Goal: Check status: Check status

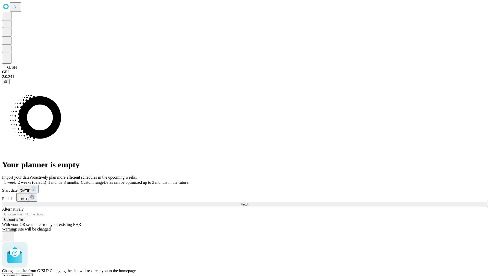
click at [31, 274] on span "Confirm" at bounding box center [25, 276] width 12 height 4
click at [16, 180] on label "1 week" at bounding box center [9, 182] width 14 height 4
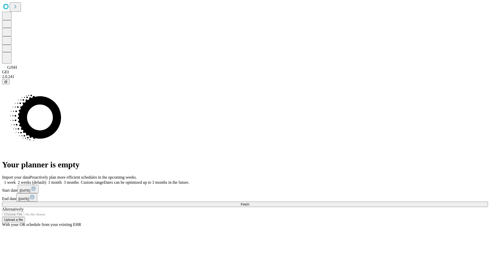
click at [249, 202] on span "Fetch" at bounding box center [245, 204] width 8 height 4
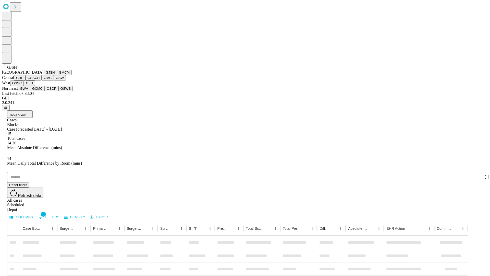
click at [57, 75] on button "GMCM" at bounding box center [64, 72] width 15 height 5
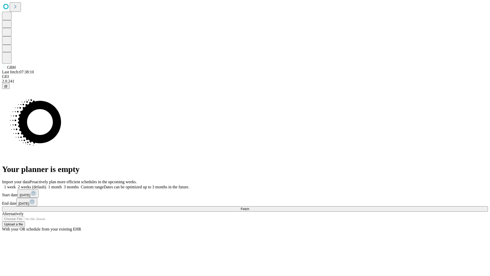
click at [16, 185] on label "1 week" at bounding box center [9, 187] width 14 height 4
click at [249, 207] on span "Fetch" at bounding box center [245, 209] width 8 height 4
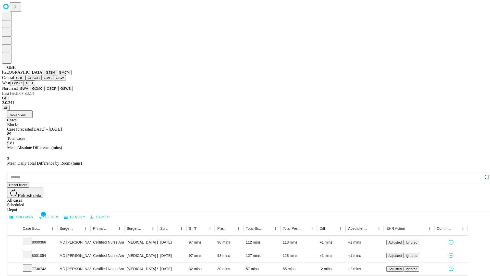
click at [40, 80] on button "GSACH" at bounding box center [34, 77] width 16 height 5
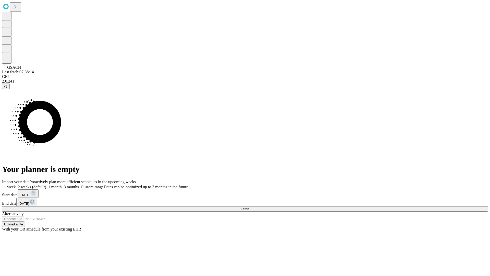
click at [16, 185] on label "1 week" at bounding box center [9, 187] width 14 height 4
click at [249, 207] on span "Fetch" at bounding box center [245, 209] width 8 height 4
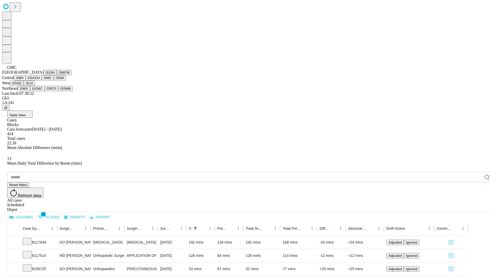
click at [54, 80] on button "OSW" at bounding box center [60, 77] width 12 height 5
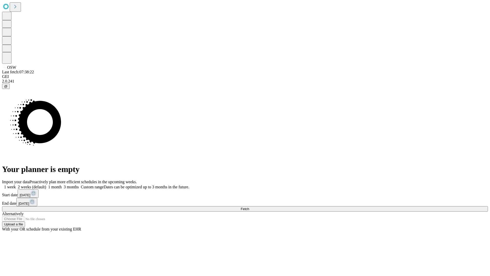
click at [16, 185] on label "1 week" at bounding box center [9, 187] width 14 height 4
click at [249, 207] on span "Fetch" at bounding box center [245, 209] width 8 height 4
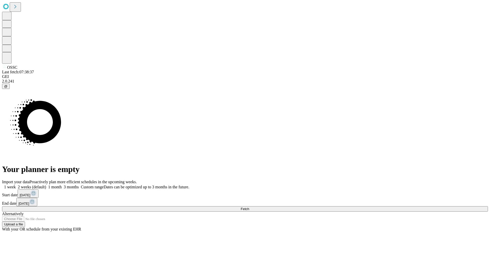
click at [16, 185] on label "1 week" at bounding box center [9, 187] width 14 height 4
click at [249, 207] on span "Fetch" at bounding box center [245, 209] width 8 height 4
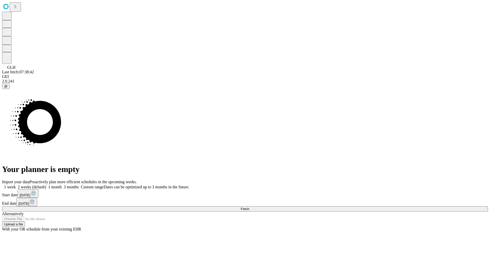
click at [16, 185] on label "1 week" at bounding box center [9, 187] width 14 height 4
click at [249, 207] on span "Fetch" at bounding box center [245, 209] width 8 height 4
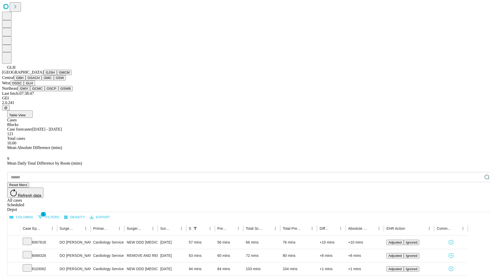
click at [30, 91] on button "GWV" at bounding box center [24, 88] width 12 height 5
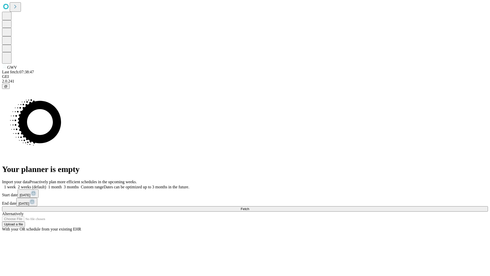
click at [16, 185] on label "1 week" at bounding box center [9, 187] width 14 height 4
click at [249, 207] on span "Fetch" at bounding box center [245, 209] width 8 height 4
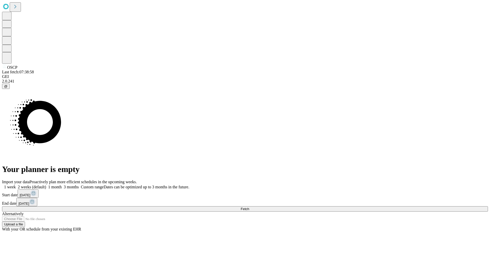
click at [16, 185] on label "1 week" at bounding box center [9, 187] width 14 height 4
click at [249, 207] on span "Fetch" at bounding box center [245, 209] width 8 height 4
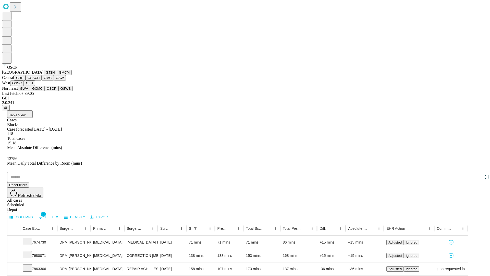
click at [58, 91] on button "GSWB" at bounding box center [65, 88] width 15 height 5
